Goal: Transaction & Acquisition: Purchase product/service

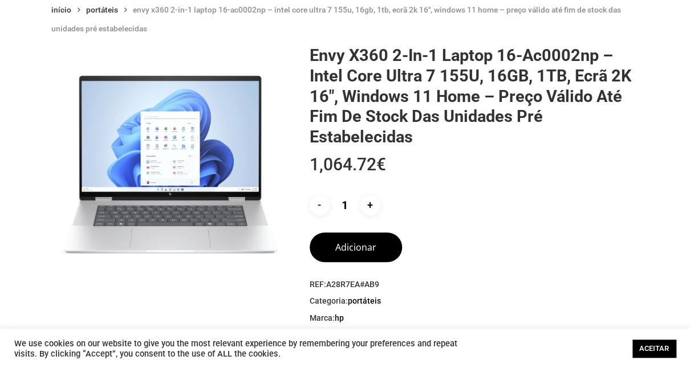
scroll to position [60, 0]
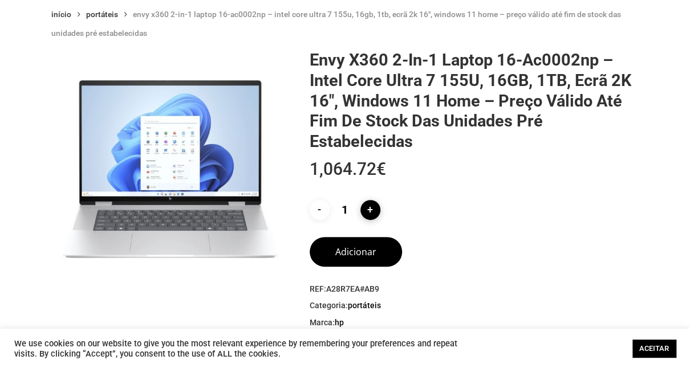
click at [369, 206] on input "+" at bounding box center [370, 210] width 20 height 20
click at [317, 208] on input "-" at bounding box center [320, 210] width 20 height 20
type input "1"
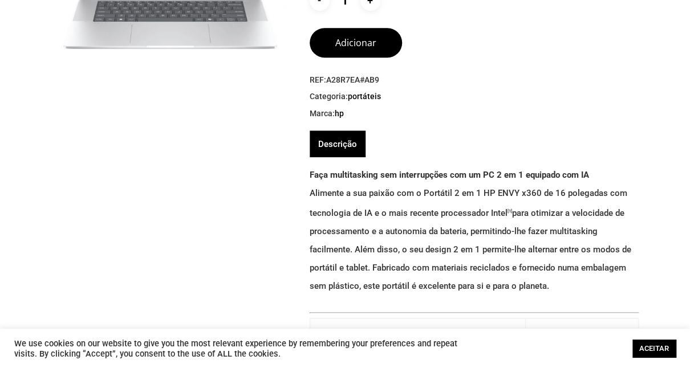
scroll to position [0, 0]
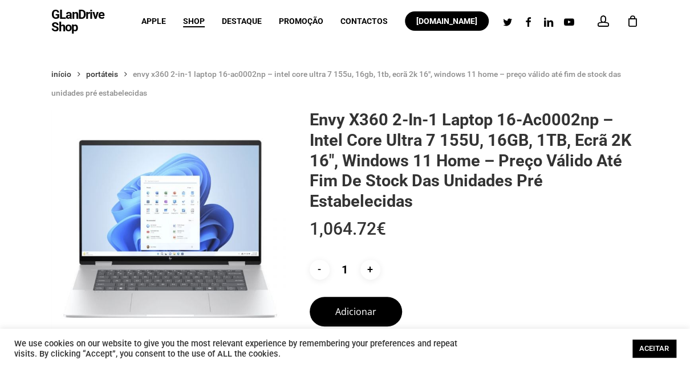
click at [594, 270] on div "- Quantidade de Envy x360 2-in-1 Laptop 16-ac0002np - Intel Core Ultra 7 155U, …" at bounding box center [469, 270] width 318 height 20
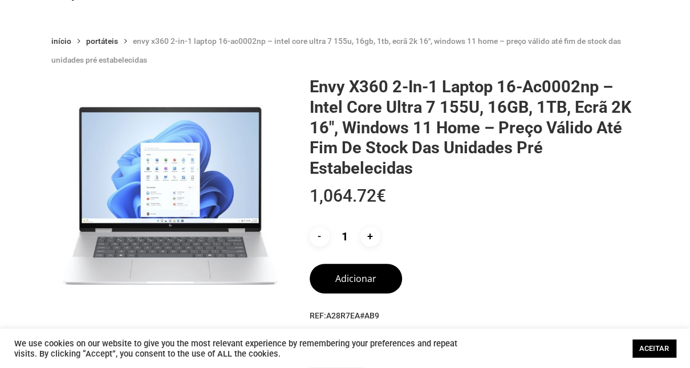
scroll to position [27, 0]
